Goal: Information Seeking & Learning: Check status

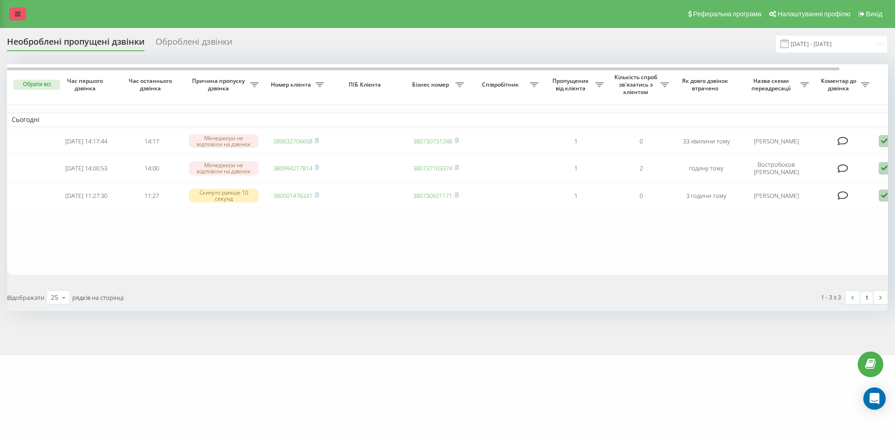
click at [13, 9] on link at bounding box center [17, 13] width 17 height 13
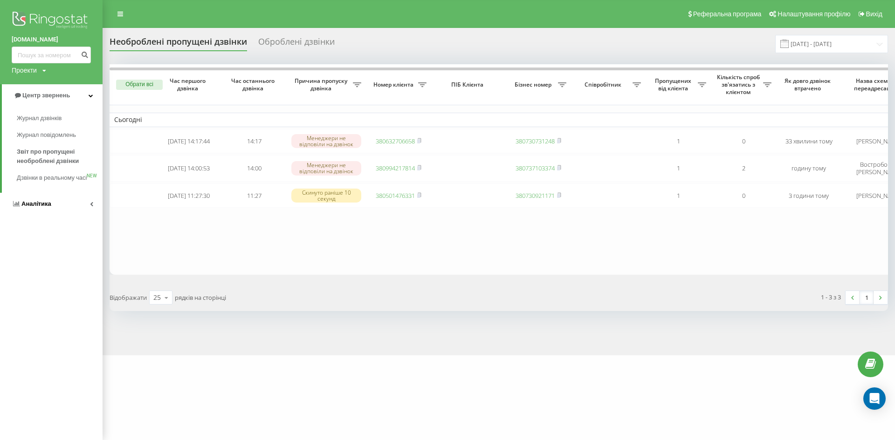
click at [34, 208] on link "Аналiтика" at bounding box center [51, 204] width 103 height 22
click at [50, 140] on span "Співробітники у реальному часі" at bounding box center [52, 145] width 71 height 19
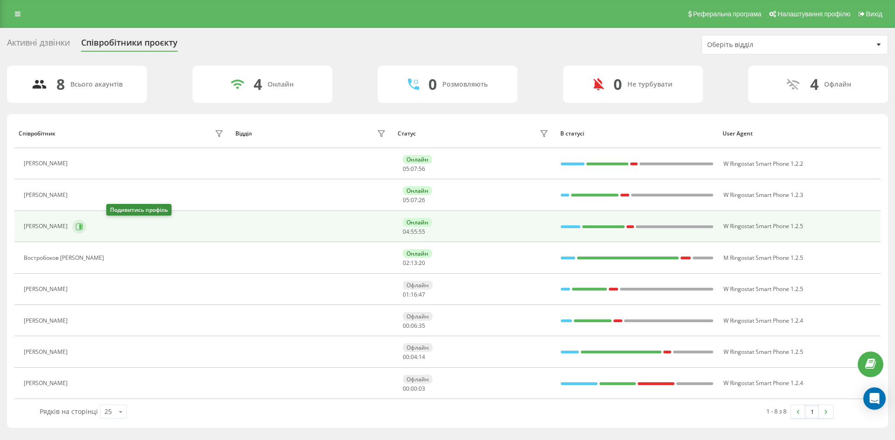
click at [86, 227] on button at bounding box center [79, 227] width 14 height 14
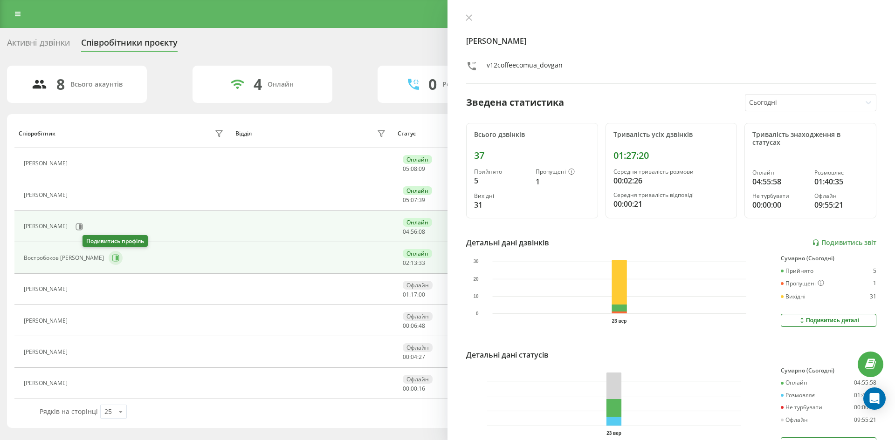
click at [112, 261] on icon at bounding box center [115, 257] width 7 height 7
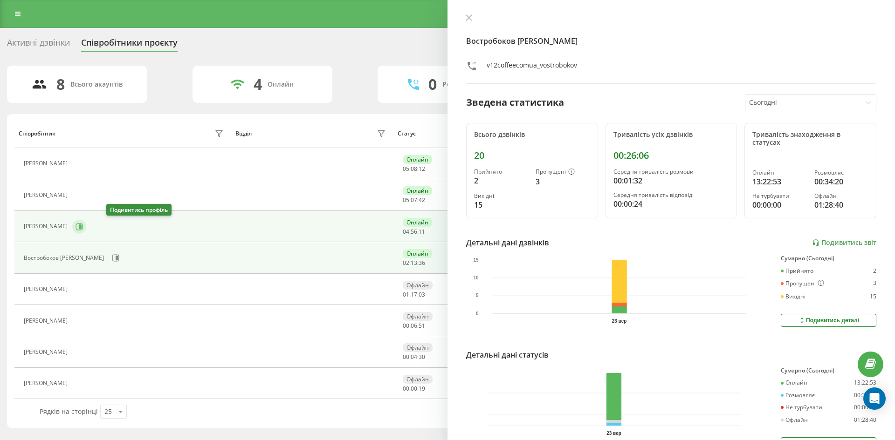
click at [82, 225] on icon at bounding box center [80, 226] width 2 height 5
